Goal: Check status: Check status

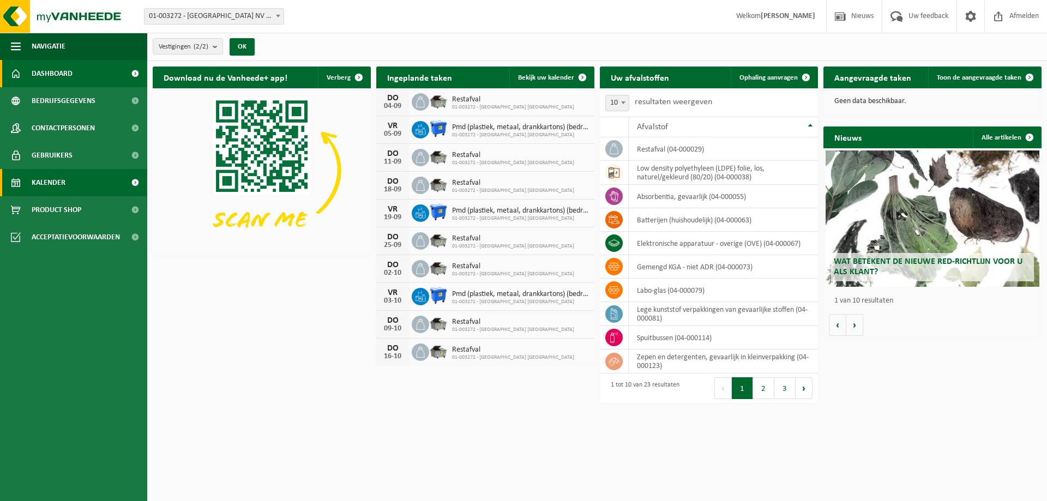
click at [44, 186] on span "Kalender" at bounding box center [49, 182] width 34 height 27
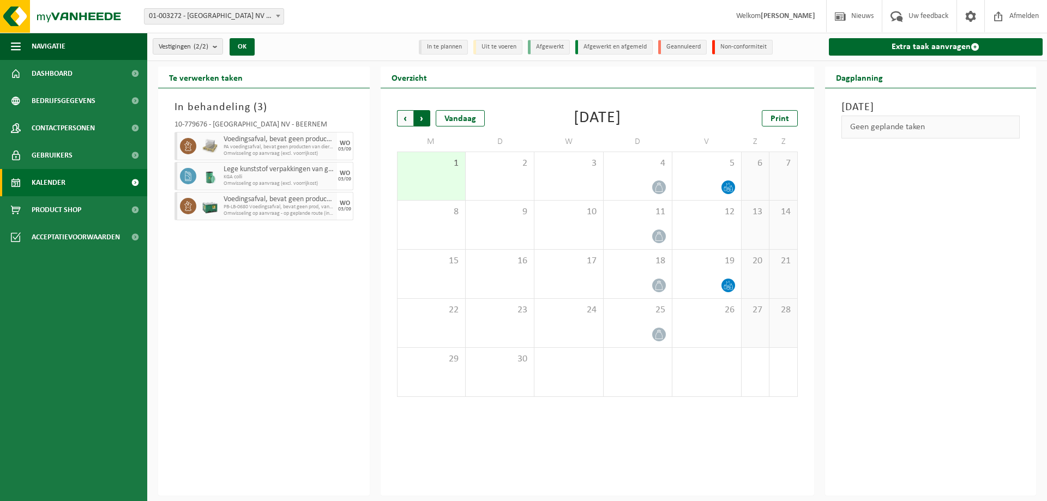
click at [399, 116] on span "Vorige" at bounding box center [405, 118] width 16 height 16
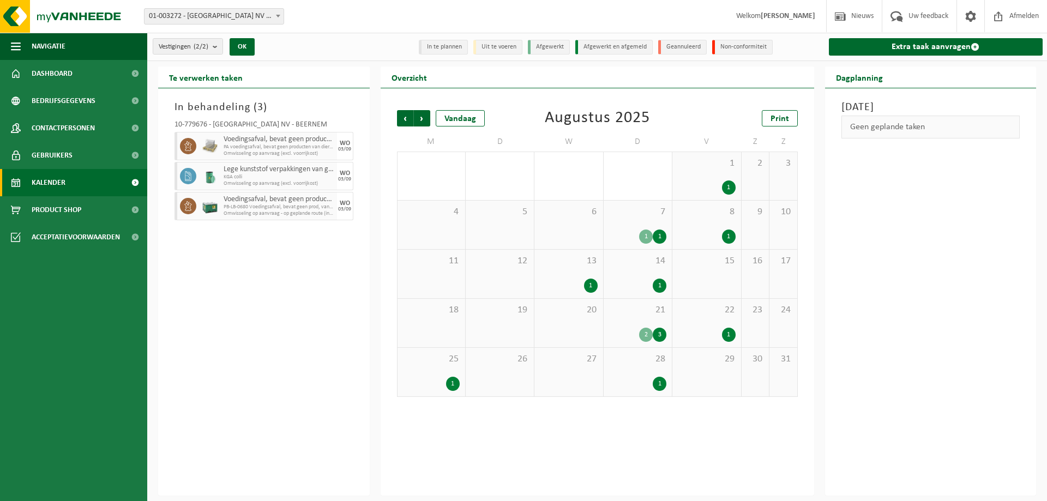
click at [641, 369] on div "28 1" at bounding box center [638, 372] width 68 height 49
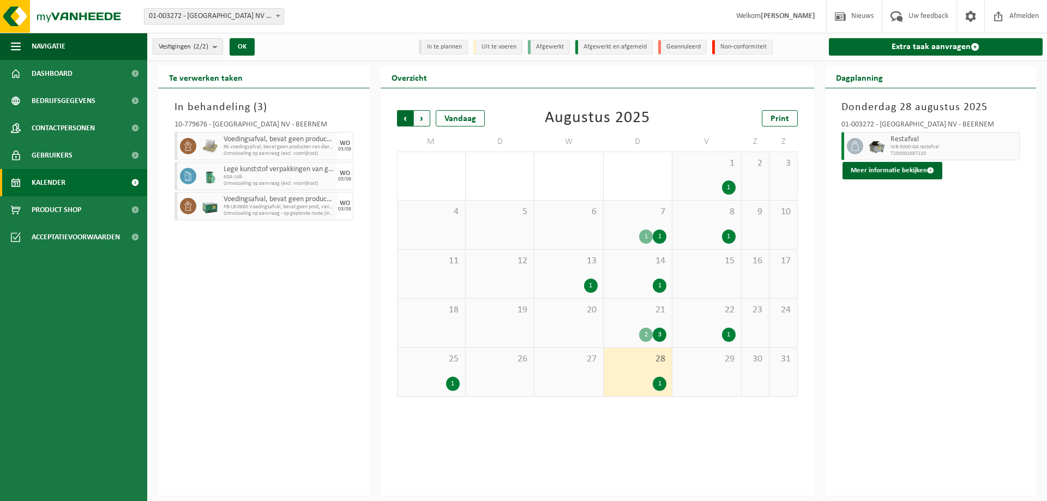
click at [425, 117] on span "Volgende" at bounding box center [422, 118] width 16 height 16
